Goal: Transaction & Acquisition: Purchase product/service

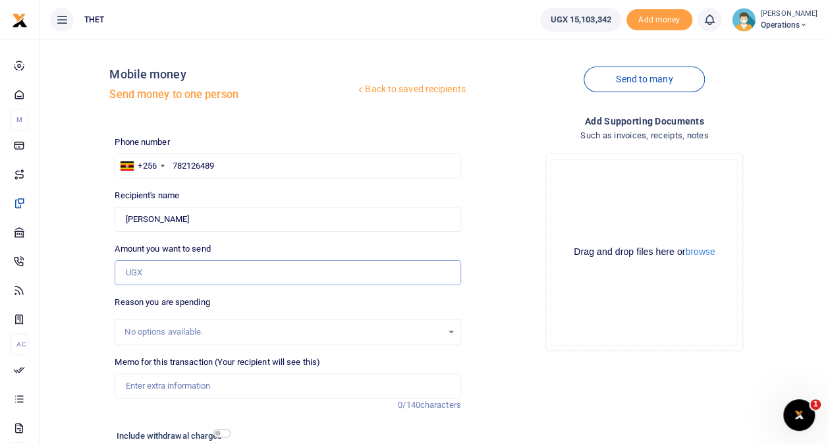
click at [170, 271] on input "Amount you want to send" at bounding box center [288, 272] width 346 height 25
type input "960,000"
click at [217, 432] on input "checkbox" at bounding box center [221, 433] width 17 height 9
checkbox input "true"
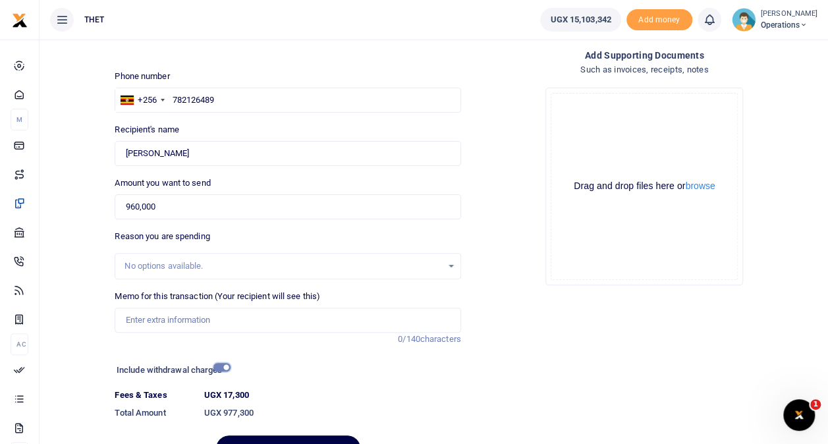
scroll to position [67, 0]
click at [200, 215] on input "960,000" at bounding box center [288, 206] width 346 height 25
type input "9"
type input "0"
click at [220, 365] on input "checkbox" at bounding box center [221, 366] width 17 height 9
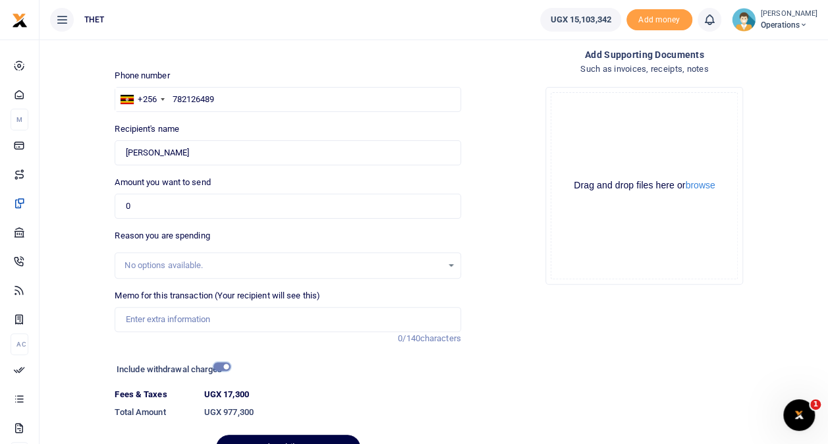
checkbox input "false"
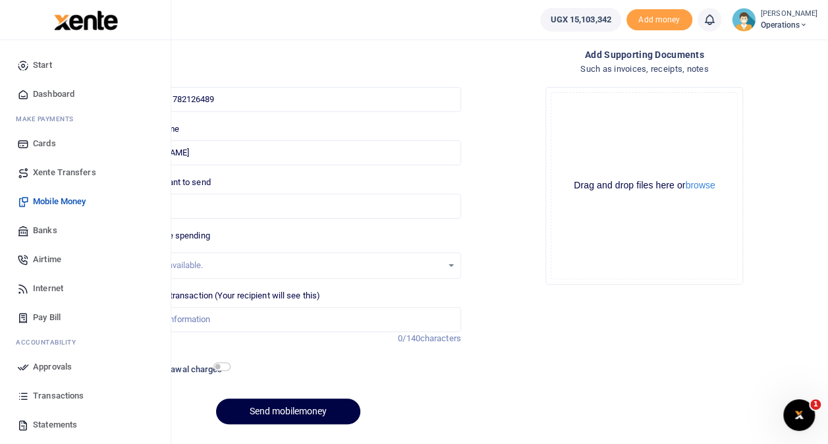
click at [76, 24] on img at bounding box center [86, 21] width 64 height 20
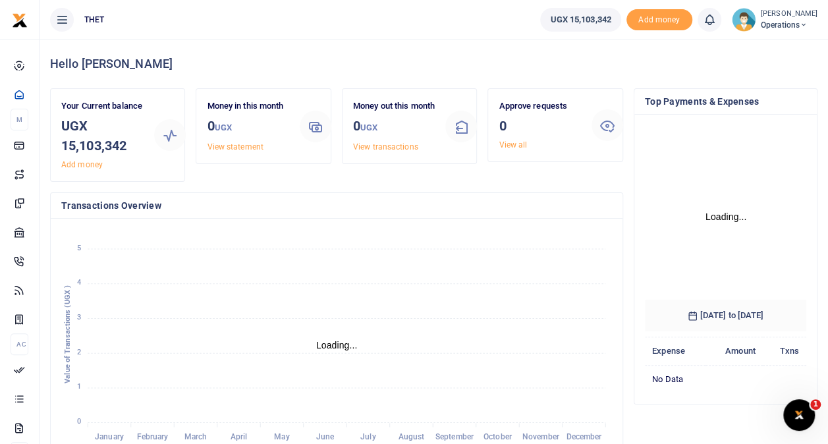
click at [767, 22] on span "Operations" at bounding box center [789, 25] width 57 height 12
click at [759, 91] on link "Logout" at bounding box center [791, 96] width 104 height 18
